Goal: Task Accomplishment & Management: Manage account settings

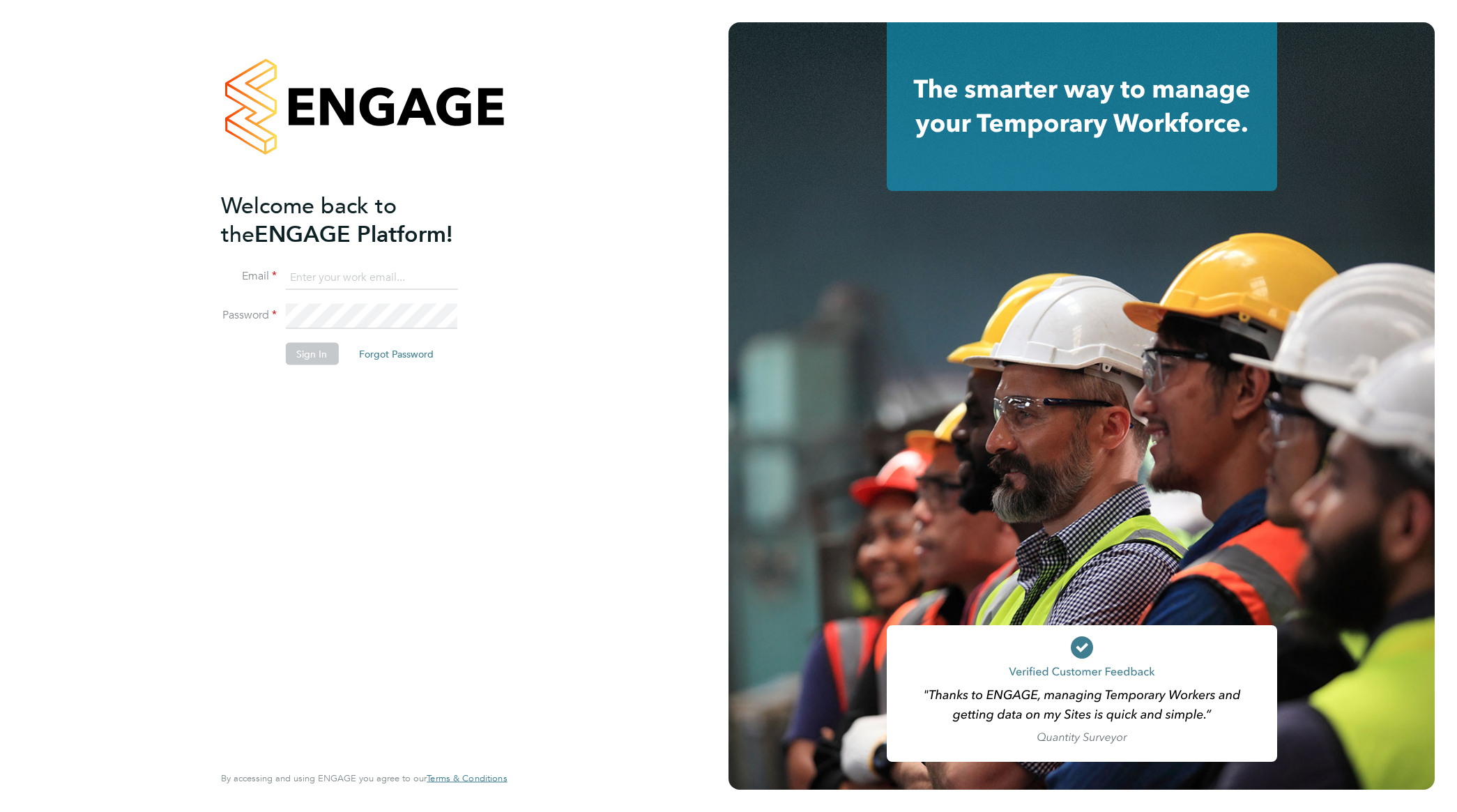
type input "nathan.morris@ncclondon.ac.uk"
click at [325, 357] on button "Sign In" at bounding box center [312, 354] width 53 height 23
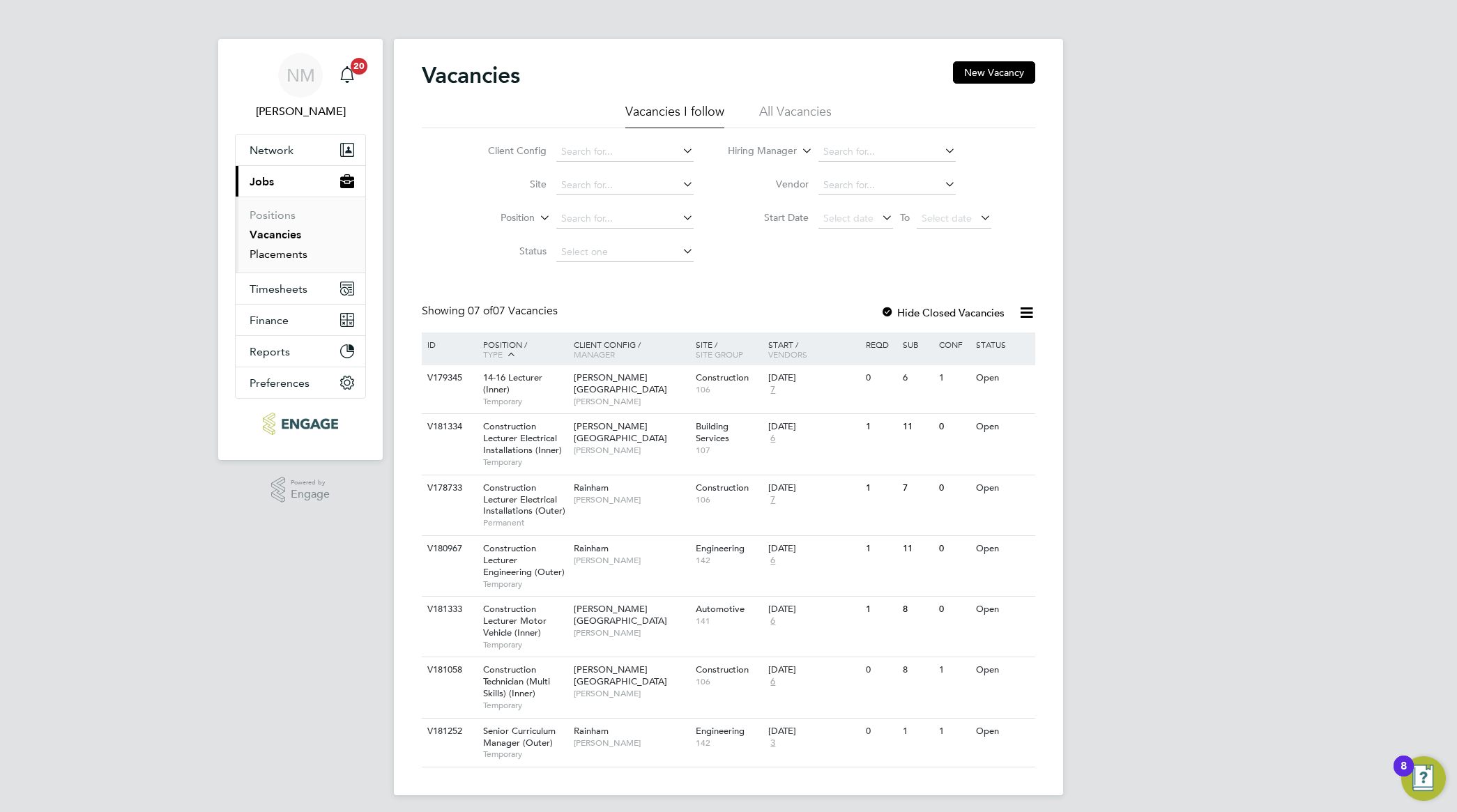
click at [286, 256] on link "Placements" at bounding box center [279, 254] width 58 height 13
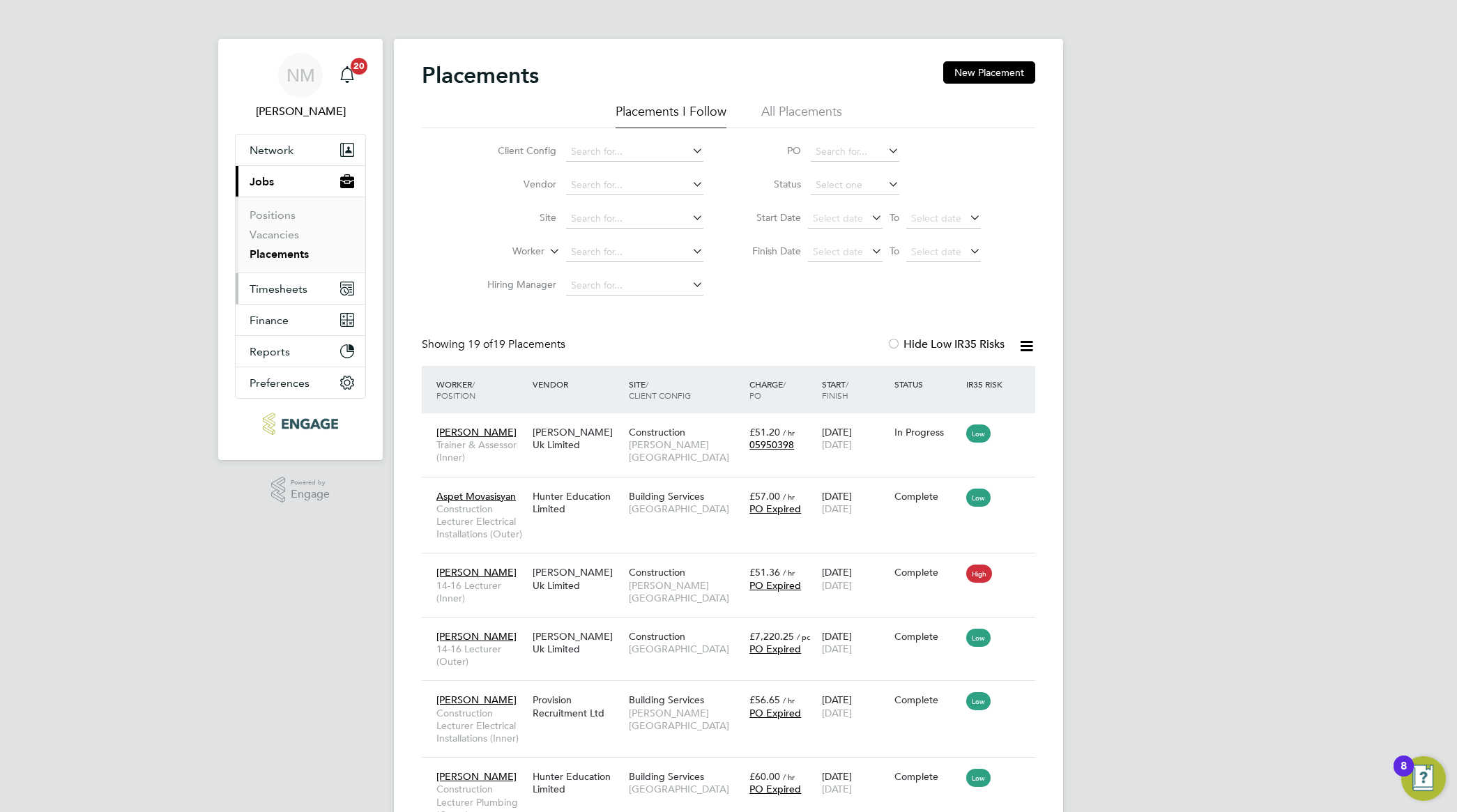
click at [283, 289] on span "Timesheets" at bounding box center [279, 289] width 58 height 13
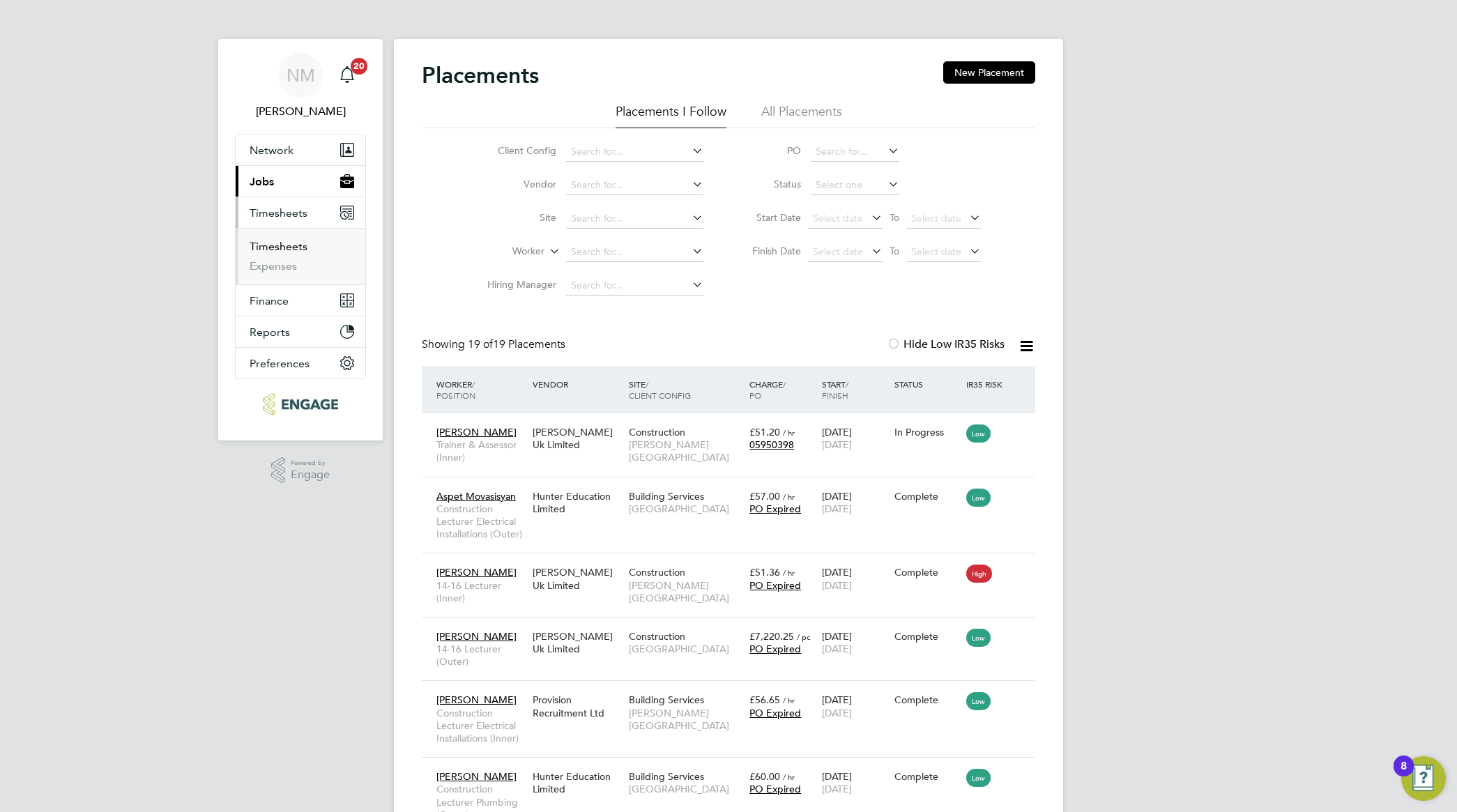
click at [289, 248] on link "Timesheets" at bounding box center [279, 246] width 58 height 13
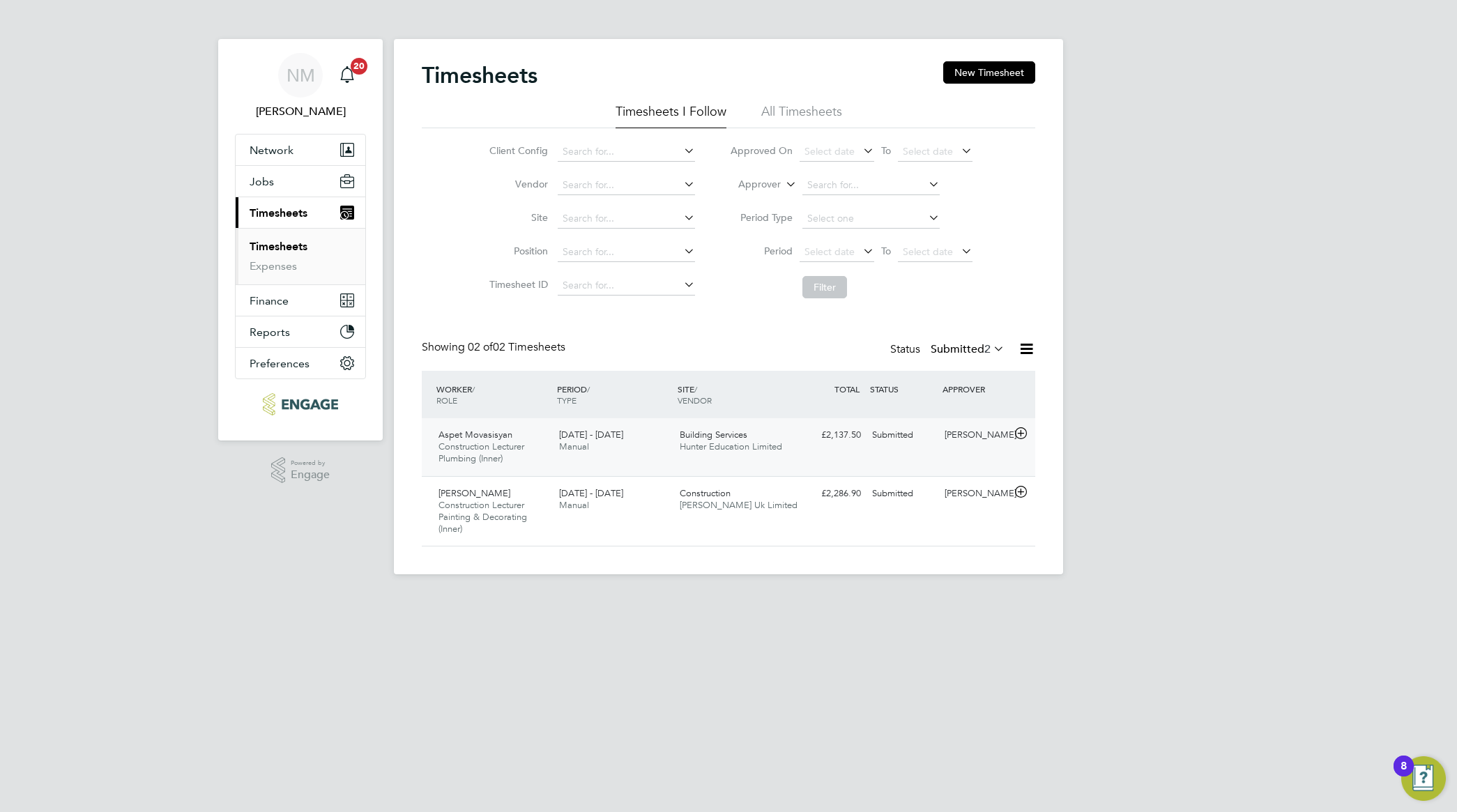
click at [603, 441] on div "[DATE] - [DATE] Manual" at bounding box center [614, 442] width 121 height 35
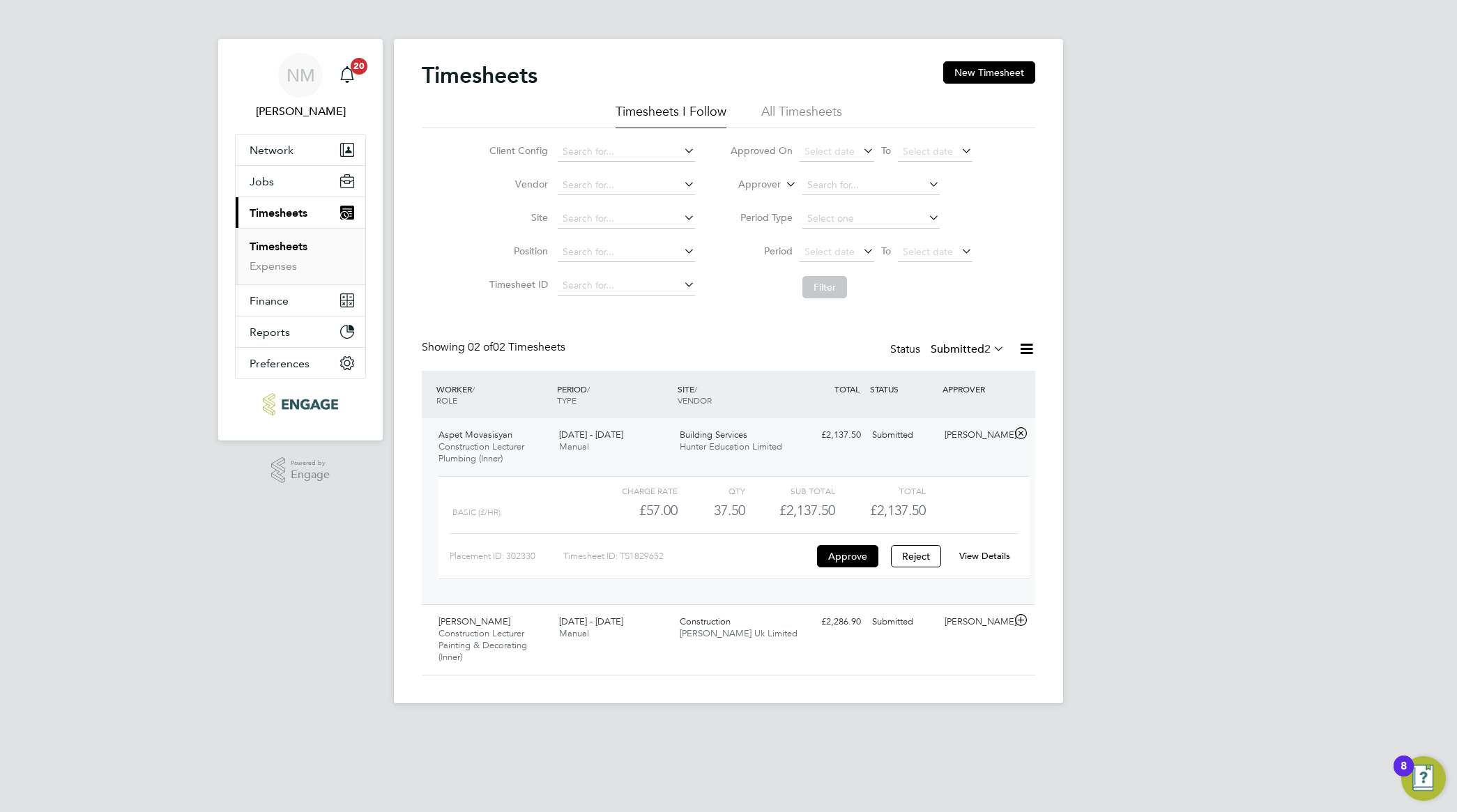
click at [694, 503] on div "37.50" at bounding box center [711, 511] width 68 height 23
click at [670, 447] on div "[DATE] - [DATE] Manual" at bounding box center [614, 442] width 121 height 35
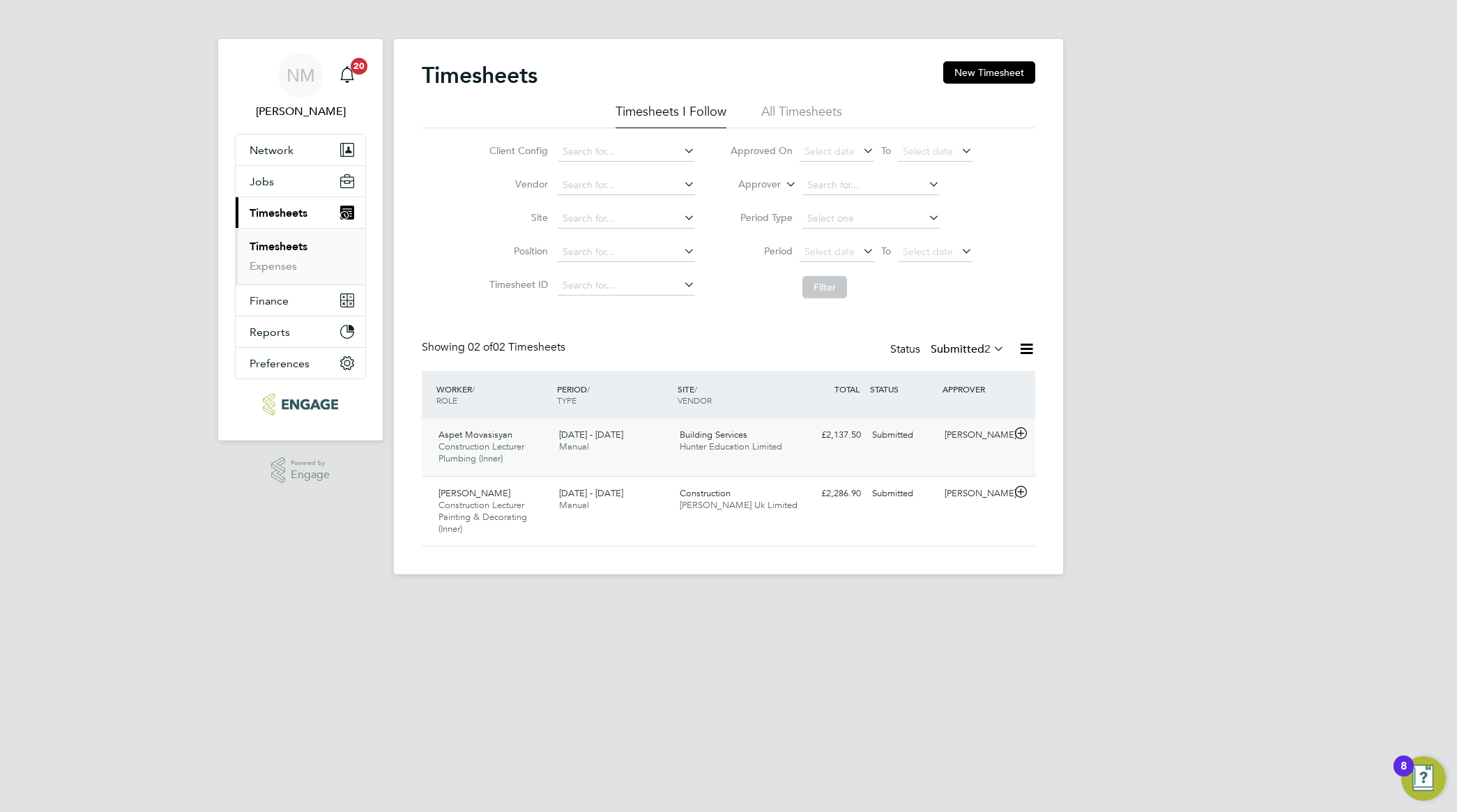
click at [464, 439] on span "Aspet Movasisyan" at bounding box center [476, 434] width 74 height 12
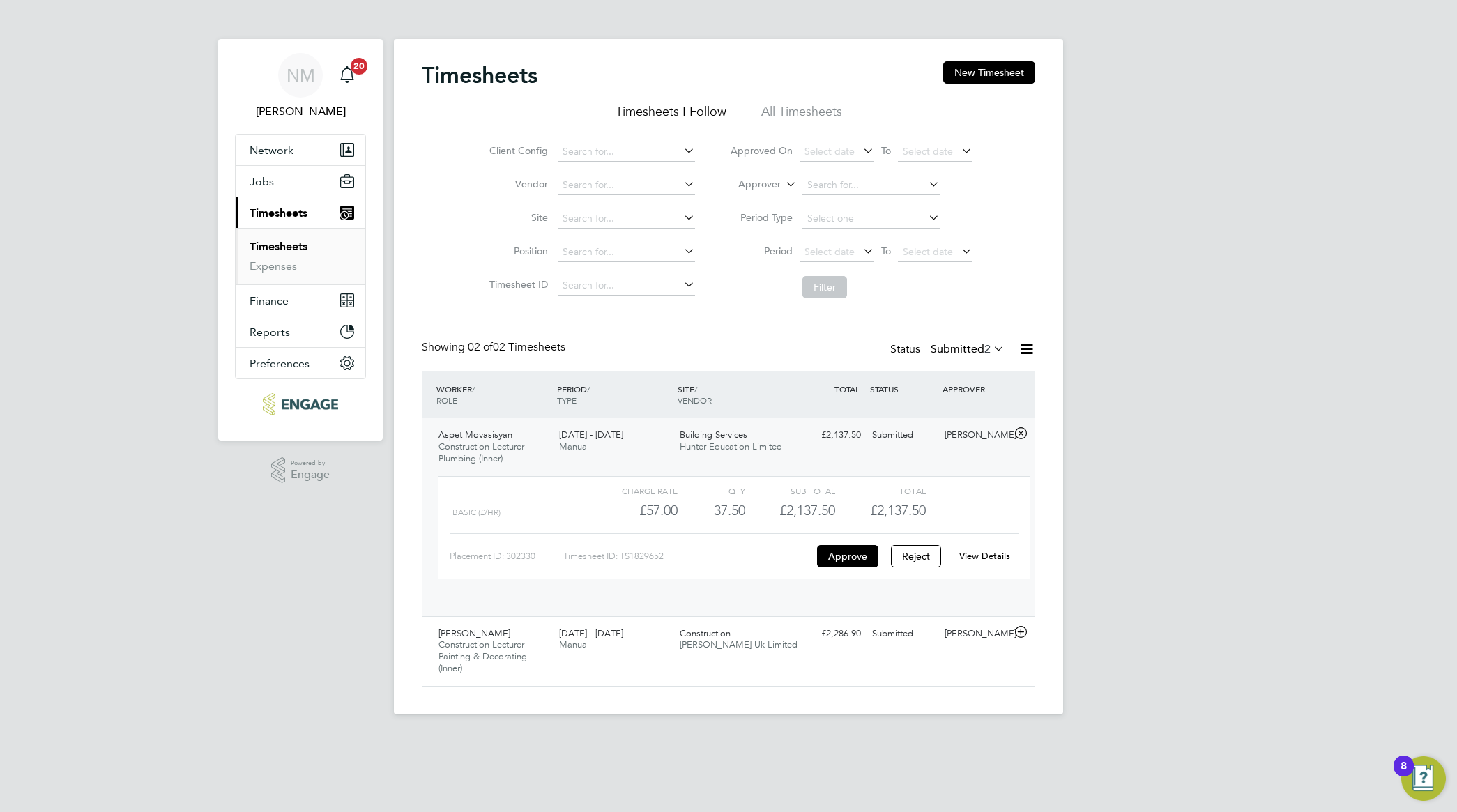
scroll to position [23, 136]
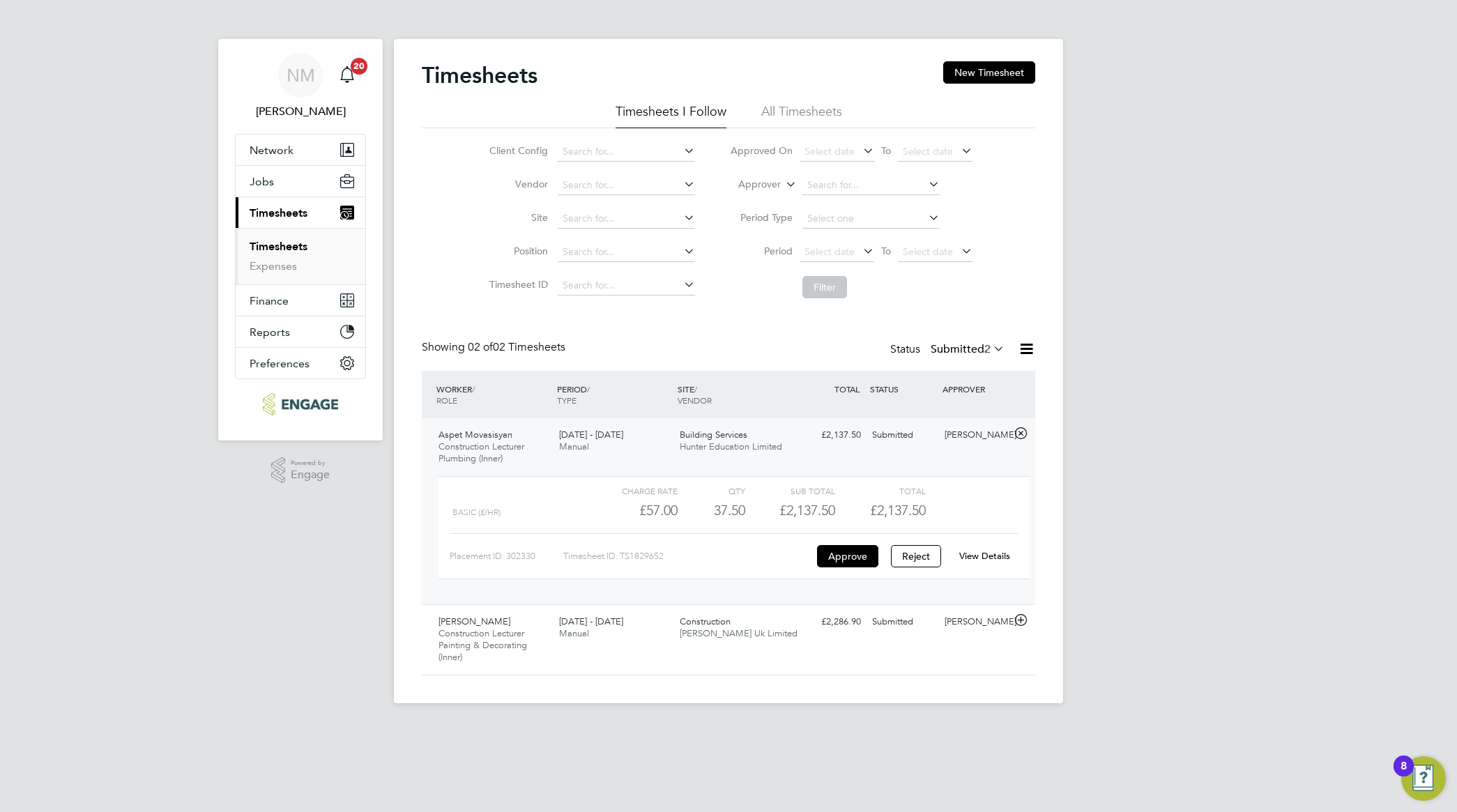
click at [739, 436] on span "Building Services" at bounding box center [713, 434] width 68 height 12
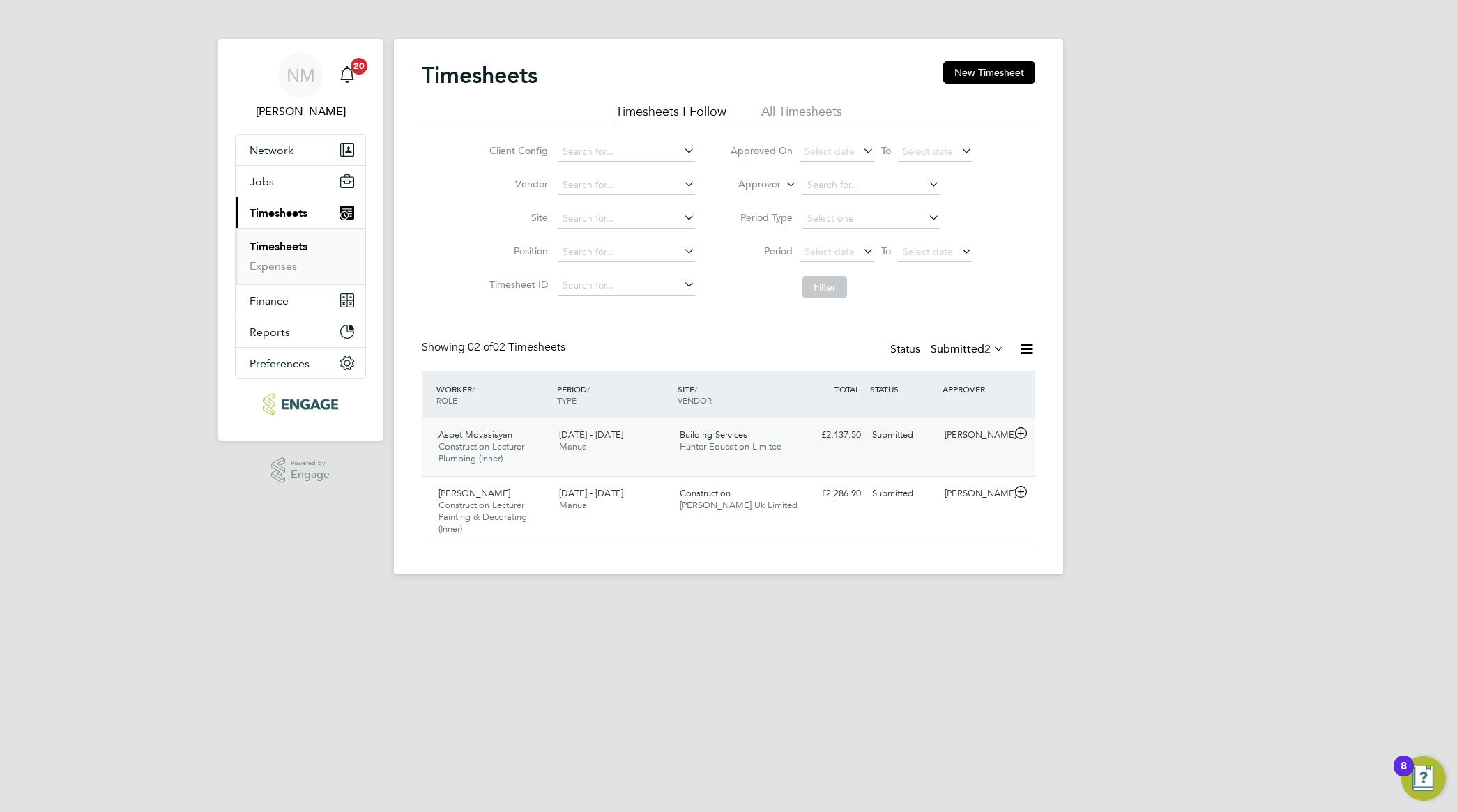
click at [487, 444] on span "Construction Lecturer Plumbing (Inner)" at bounding box center [482, 452] width 86 height 24
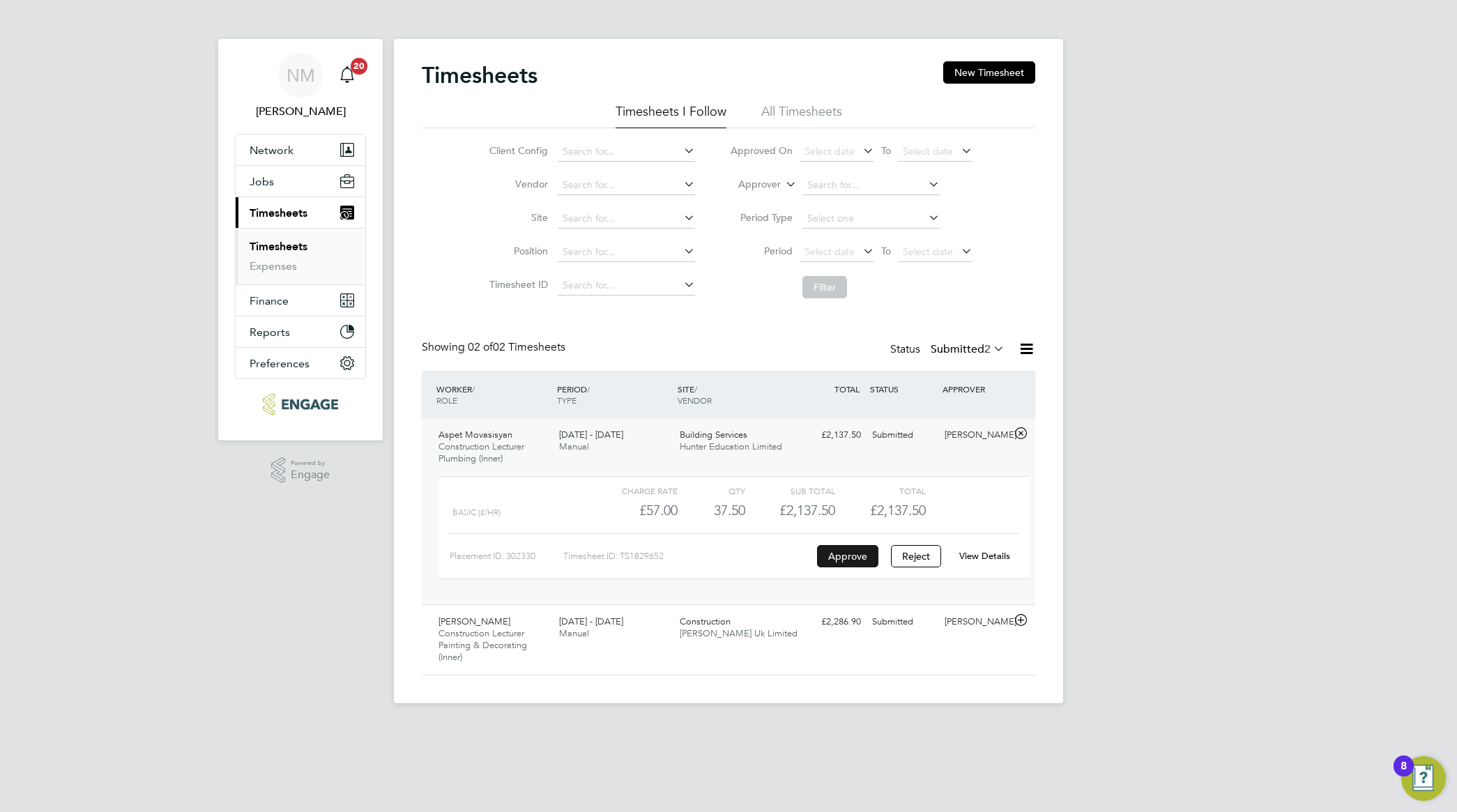
click at [841, 560] on button "Approve" at bounding box center [848, 556] width 61 height 23
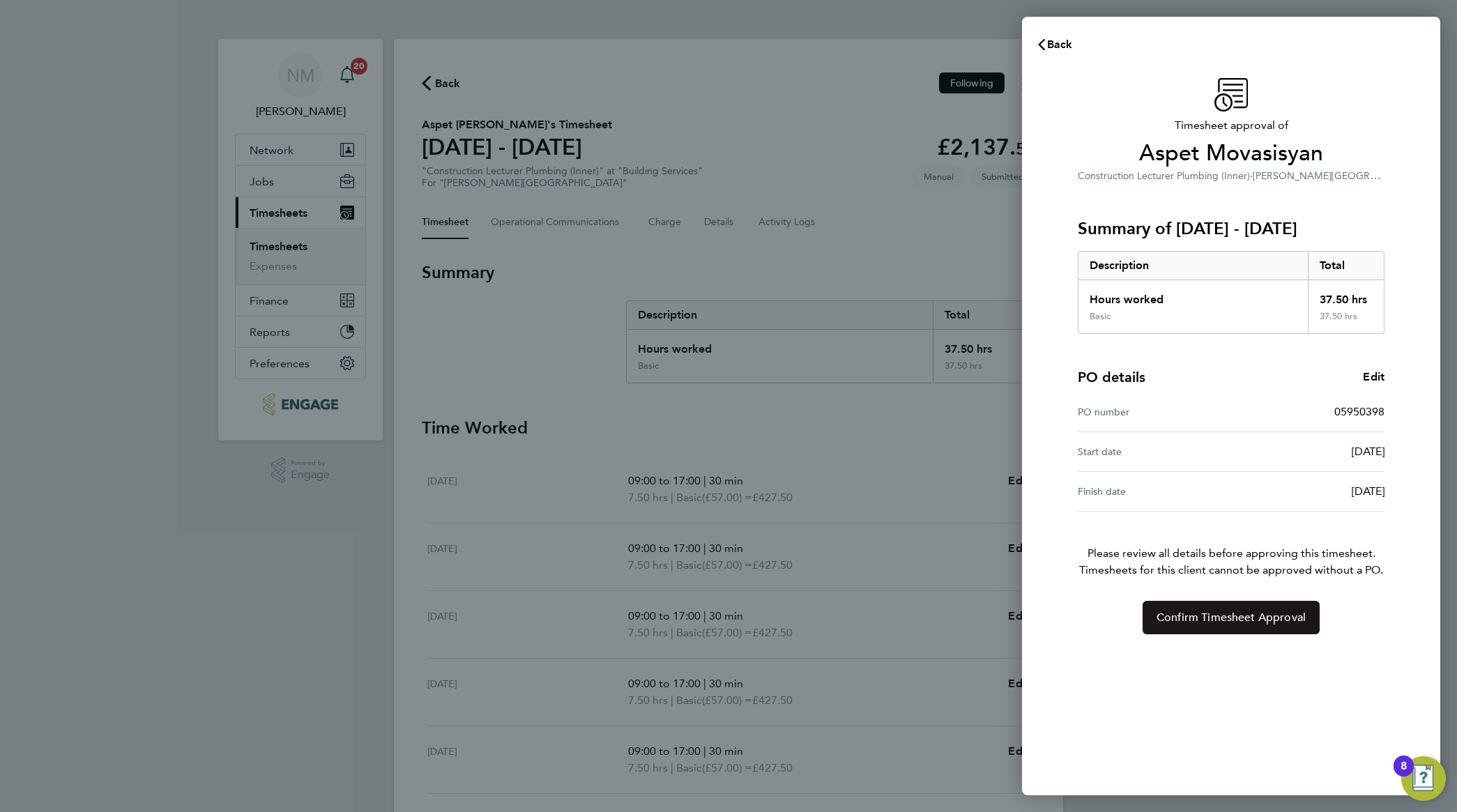
click at [1229, 617] on span "Confirm Timesheet Approval" at bounding box center [1230, 617] width 149 height 14
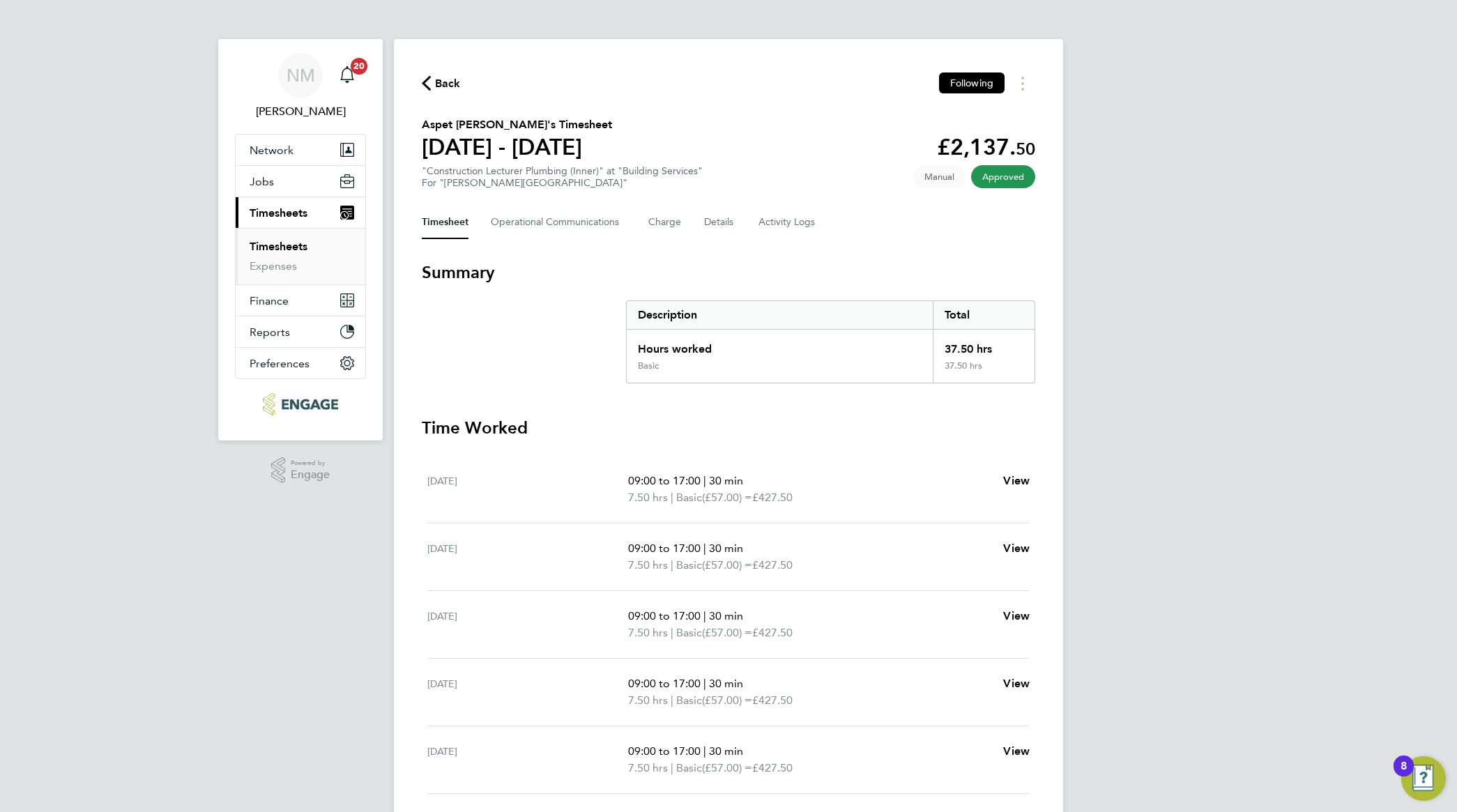
click at [286, 249] on link "Timesheets" at bounding box center [279, 246] width 58 height 13
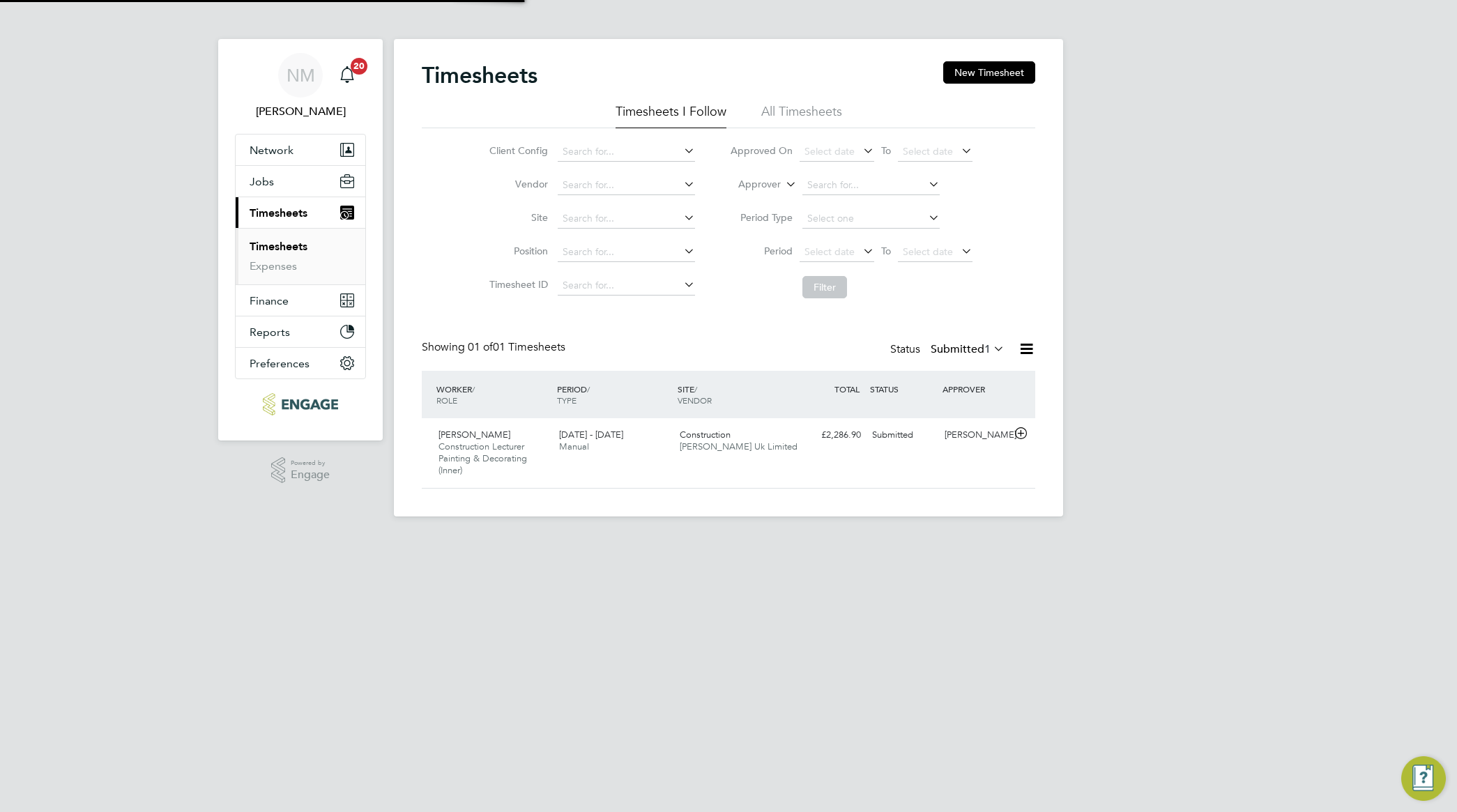
scroll to position [35, 121]
click at [563, 453] on div "[DATE] - [DATE] Manual" at bounding box center [614, 442] width 121 height 35
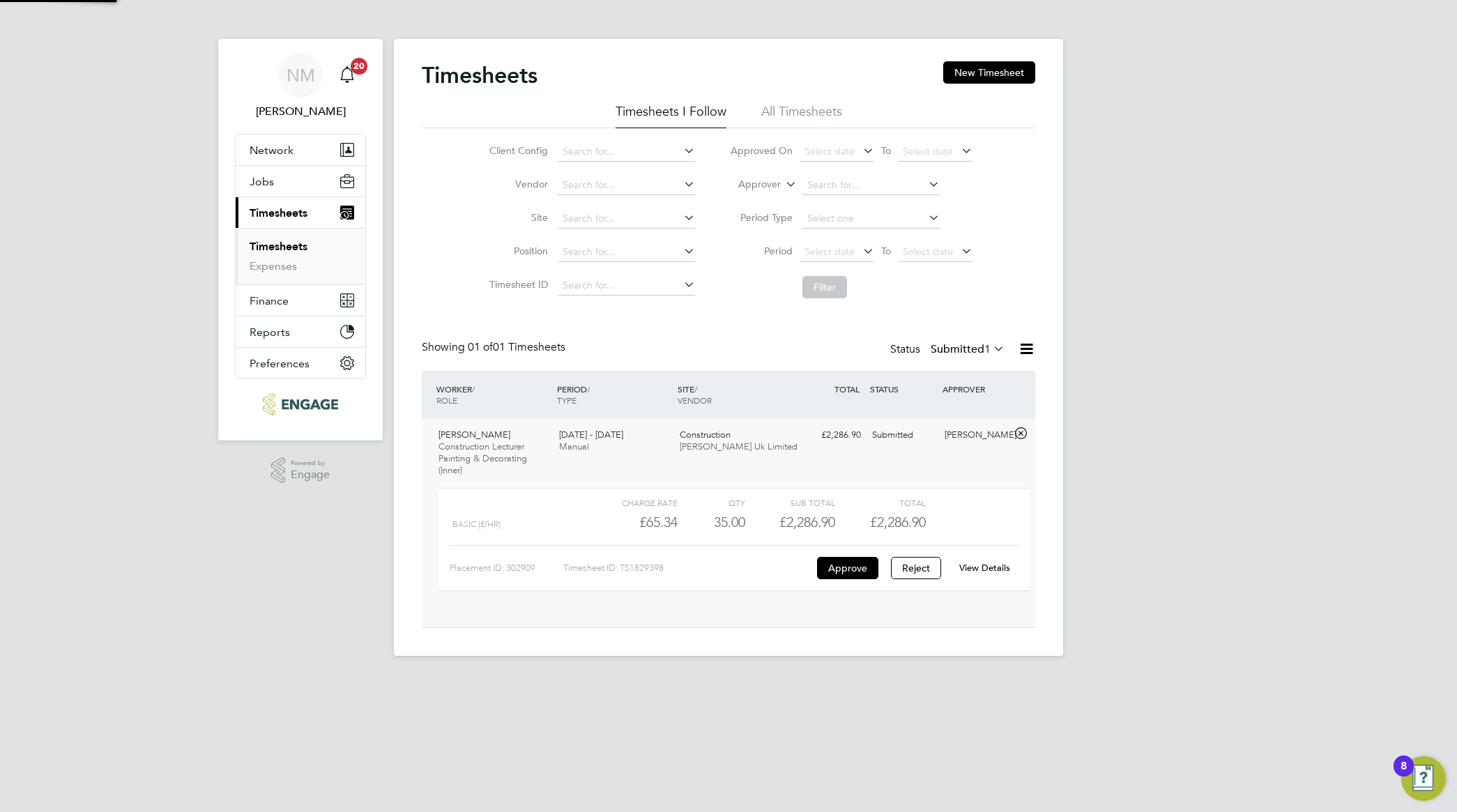
scroll to position [23, 136]
click at [856, 562] on button "Approve" at bounding box center [848, 568] width 61 height 23
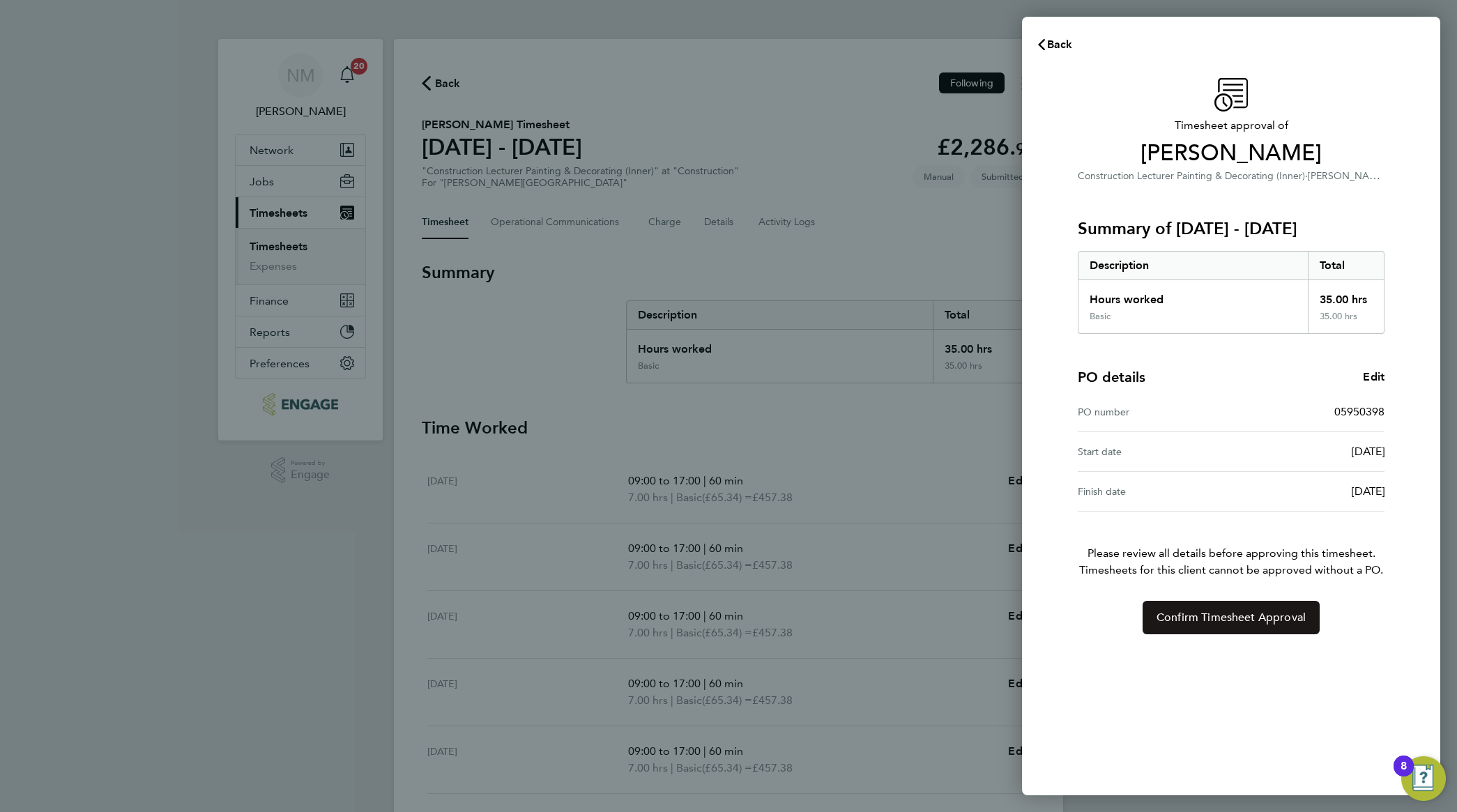
click at [1229, 628] on button "Confirm Timesheet Approval" at bounding box center [1231, 617] width 177 height 33
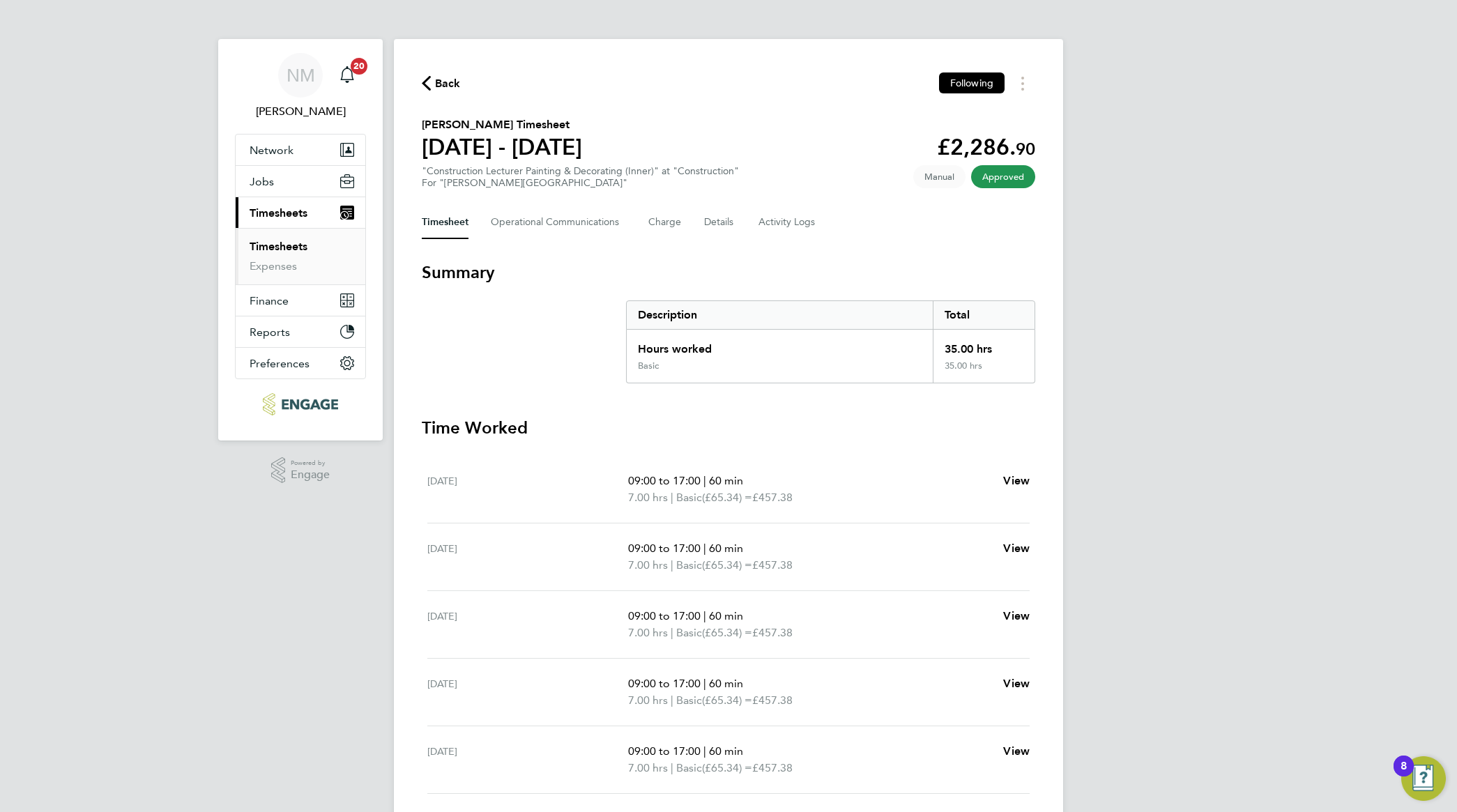
click at [283, 203] on button "Current page: Timesheets" at bounding box center [300, 213] width 130 height 31
click at [262, 186] on span "Jobs" at bounding box center [262, 182] width 25 height 13
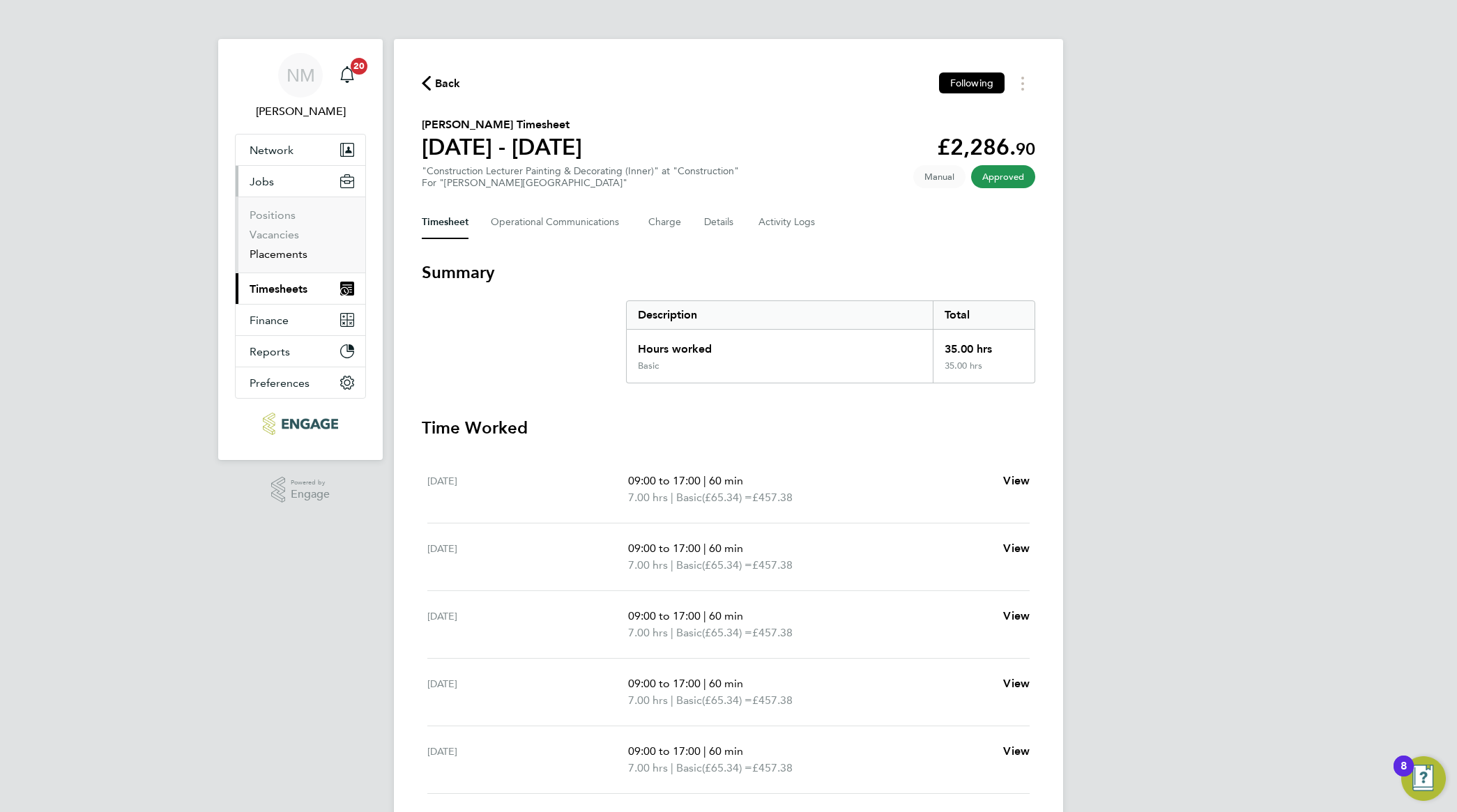
click at [286, 260] on link "Placements" at bounding box center [279, 254] width 58 height 13
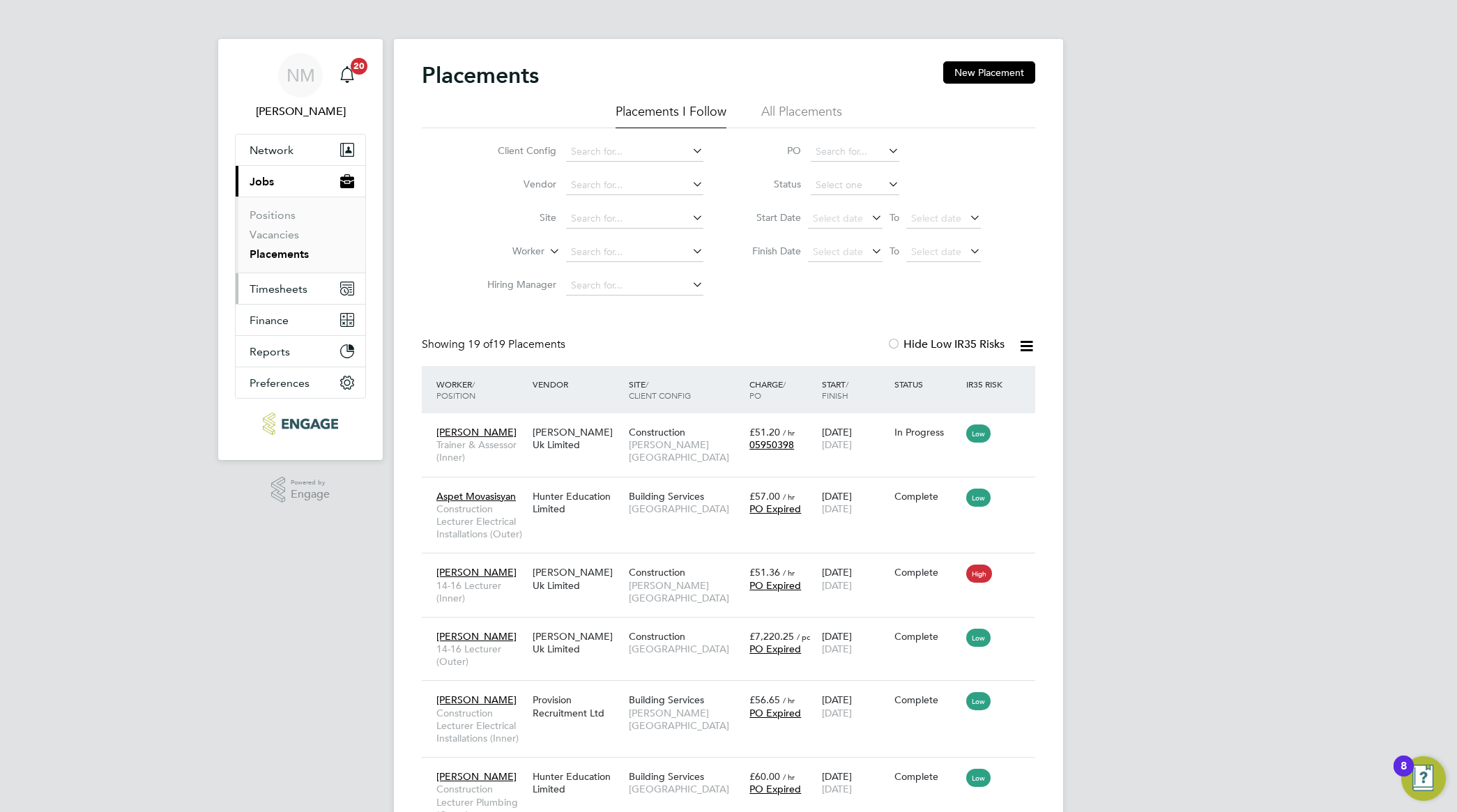
click at [288, 299] on button "Timesheets" at bounding box center [300, 288] width 130 height 31
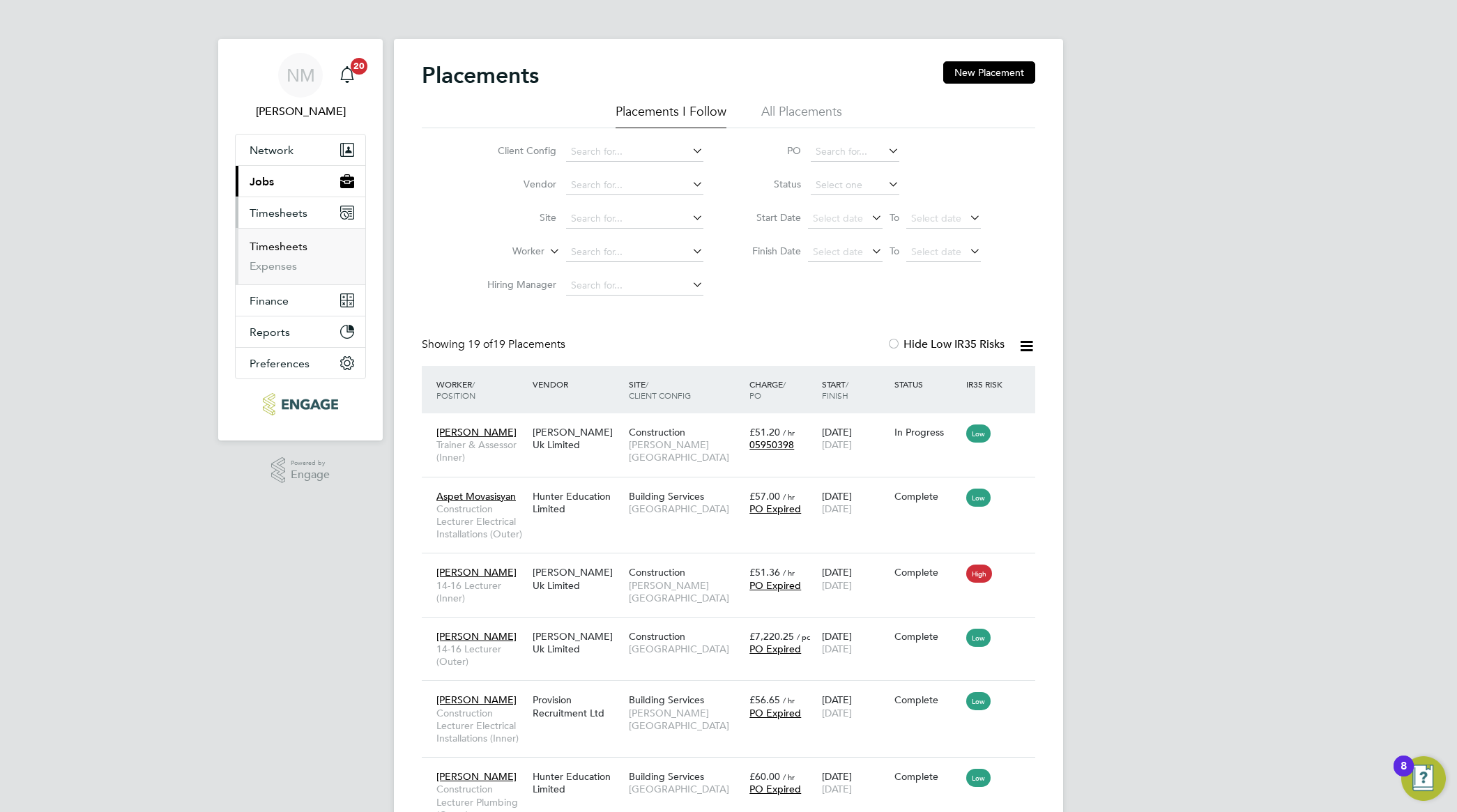
click at [283, 248] on link "Timesheets" at bounding box center [279, 246] width 58 height 13
